Goal: Task Accomplishment & Management: Manage account settings

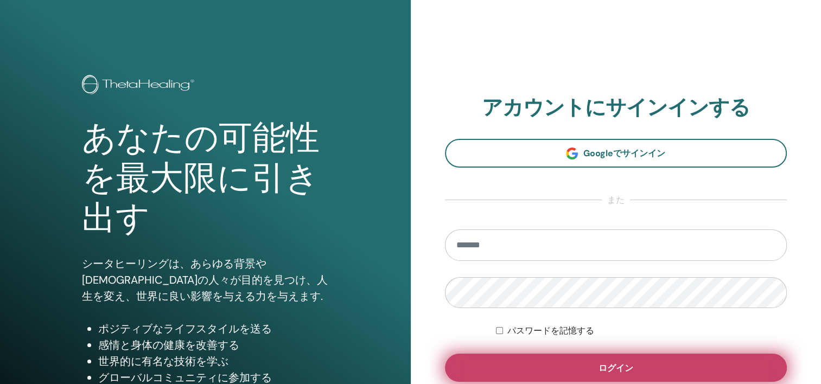
type input "**********"
click at [569, 373] on button "ログイン" at bounding box center [616, 368] width 342 height 28
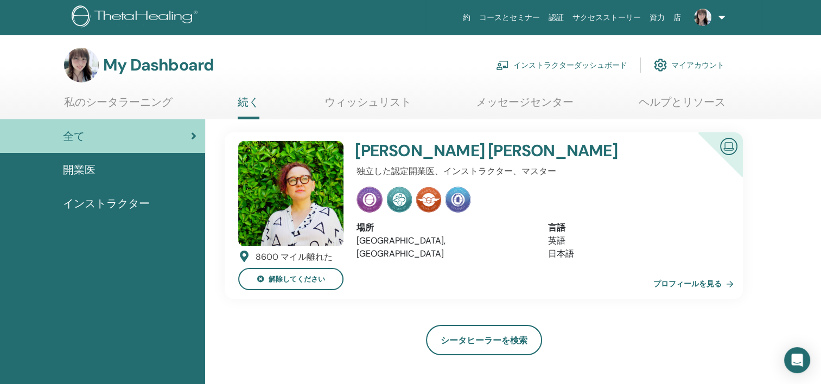
click at [598, 67] on link "インストラクターダッシュボード" at bounding box center [561, 65] width 131 height 24
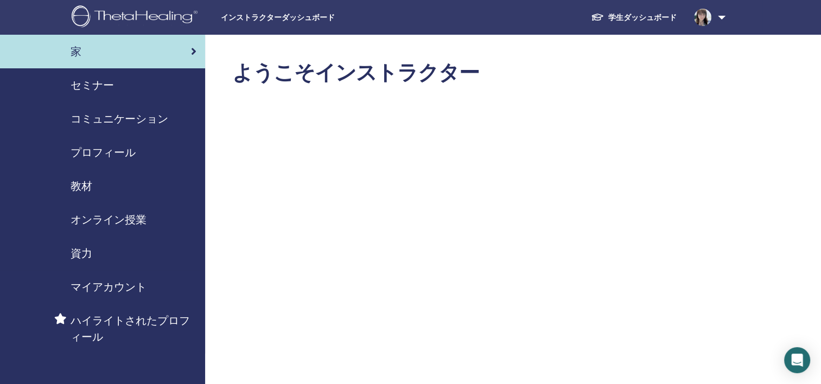
click at [85, 91] on span "セミナー" at bounding box center [92, 85] width 43 height 16
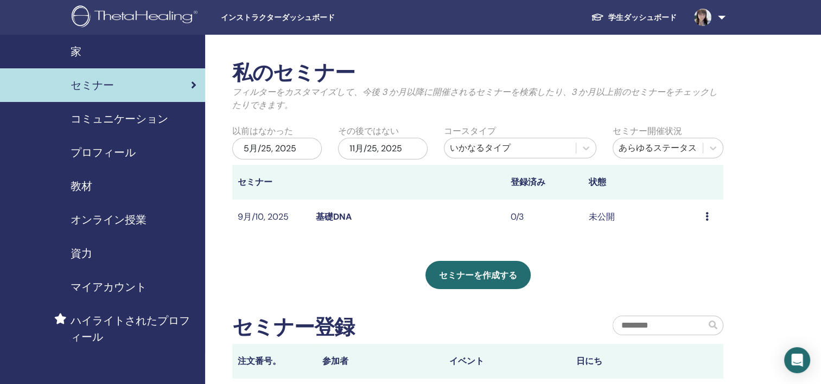
click at [341, 218] on link "基礎DNA" at bounding box center [334, 216] width 36 height 11
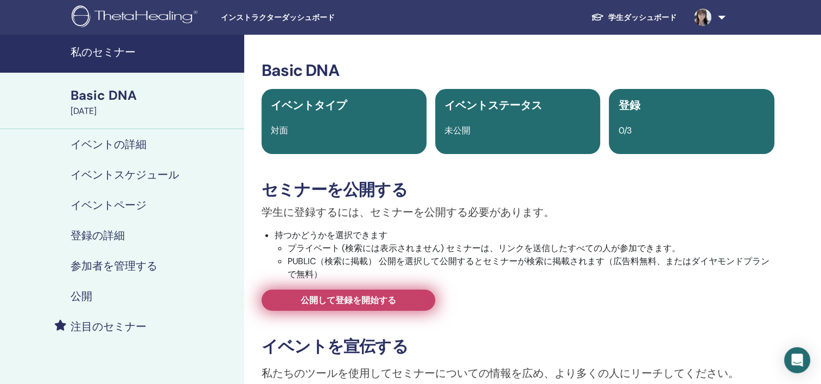
click at [297, 306] on link "公開して登録を開始する" at bounding box center [348, 300] width 174 height 21
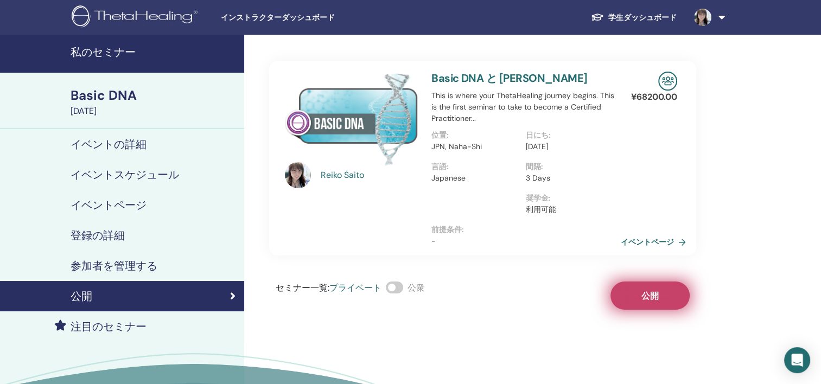
click at [640, 292] on button "公開" at bounding box center [649, 296] width 79 height 28
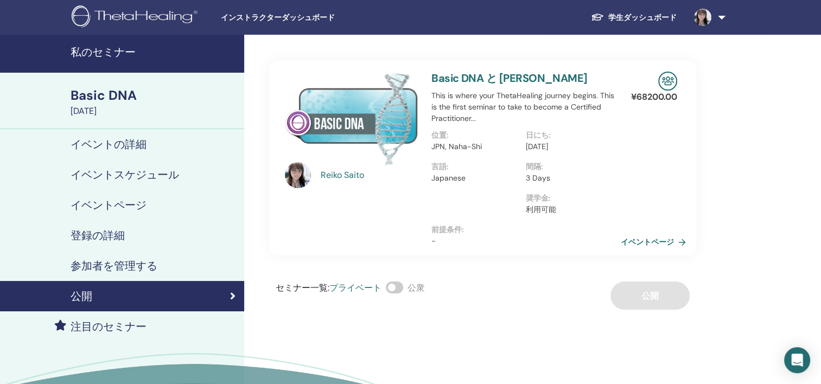
click at [123, 264] on h4 "参加者を管理する" at bounding box center [114, 265] width 87 height 13
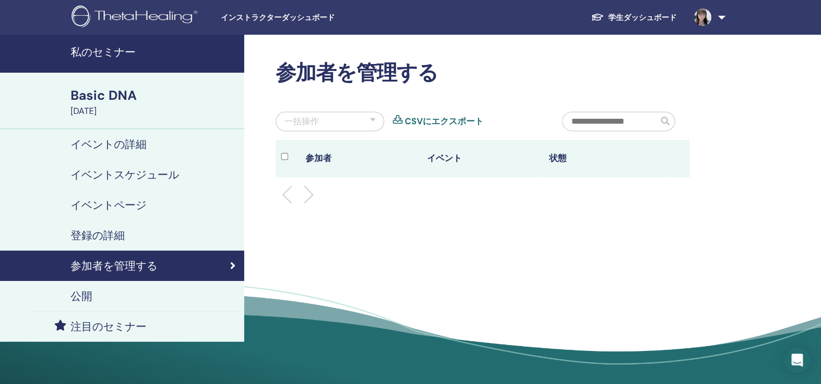
click at [622, 15] on link "学生ダッシュボード" at bounding box center [633, 18] width 103 height 20
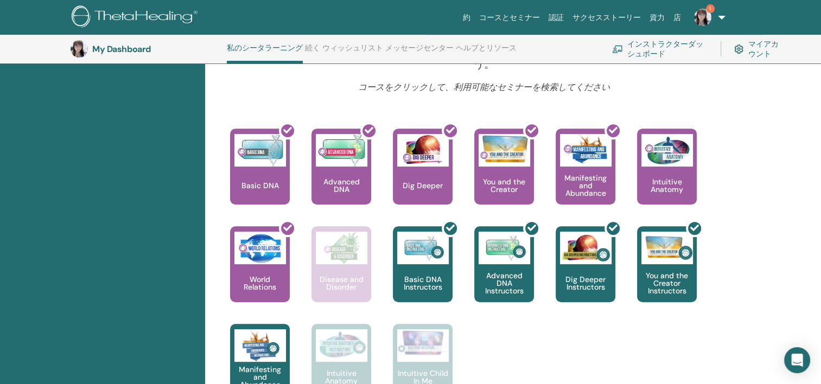
scroll to position [462, 0]
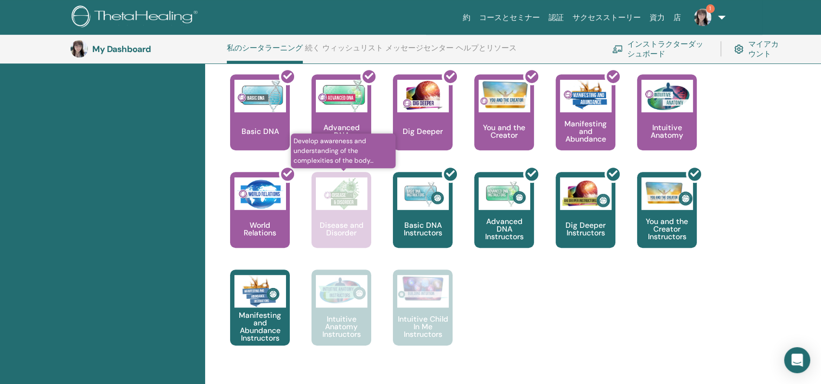
click at [350, 232] on p "Disease and Disorder" at bounding box center [341, 228] width 60 height 15
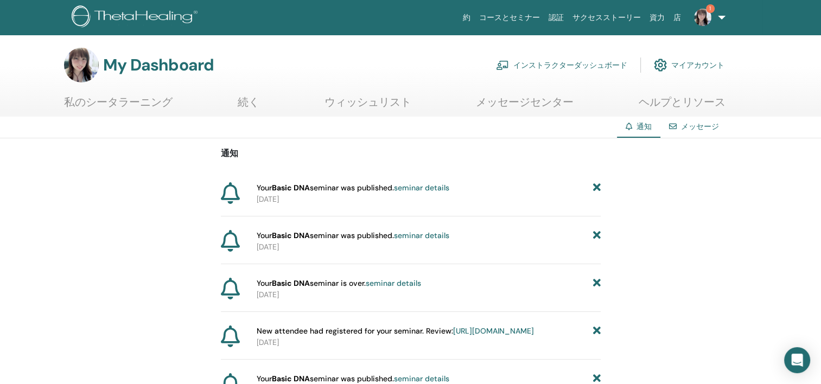
click at [298, 191] on strong "Basic DNA" at bounding box center [291, 188] width 38 height 10
click at [418, 189] on link "seminar details" at bounding box center [421, 188] width 55 height 10
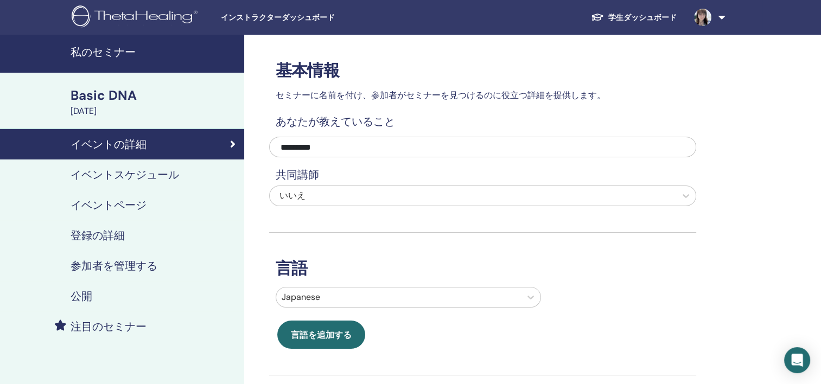
click at [119, 260] on h4 "参加者を管理する" at bounding box center [114, 265] width 87 height 13
